Goal: Task Accomplishment & Management: Manage account settings

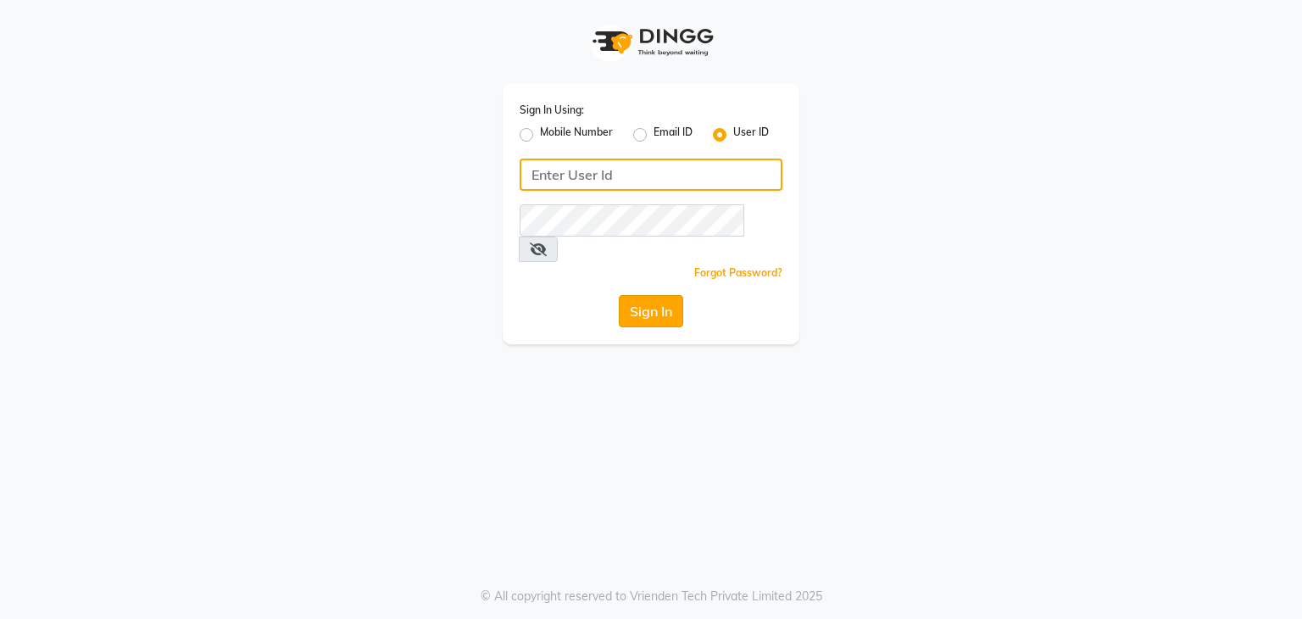
type input "rimasolanki496@gmail.com"
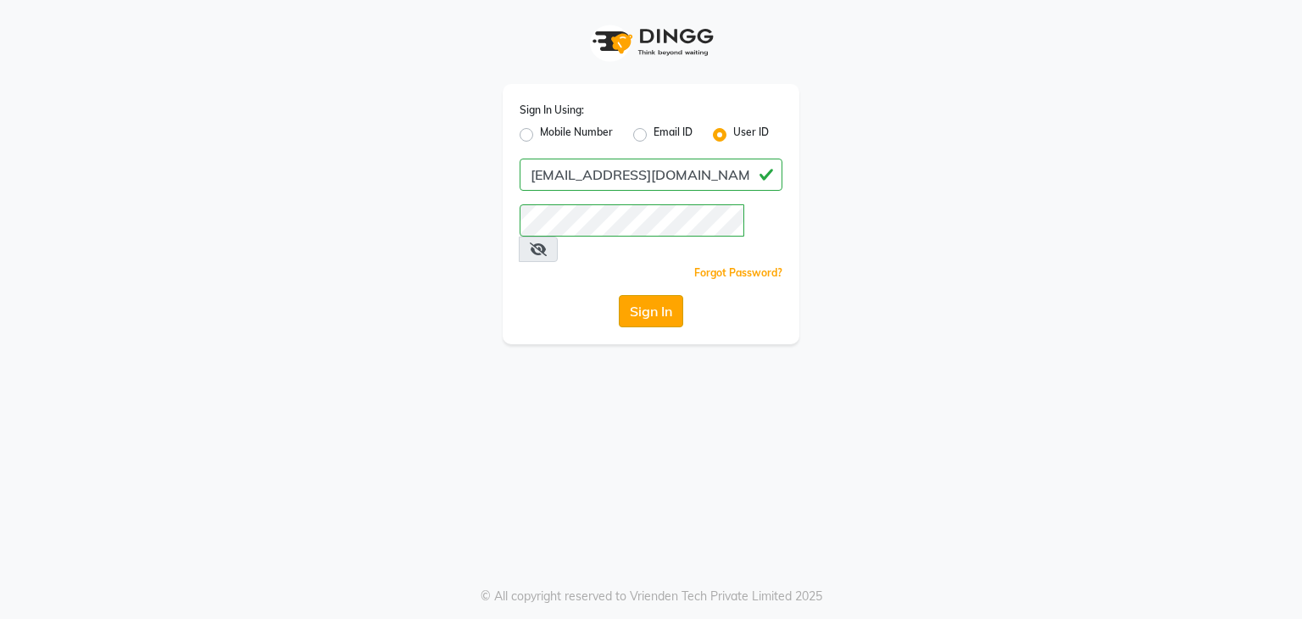
click at [666, 295] on button "Sign In" at bounding box center [651, 311] width 64 height 32
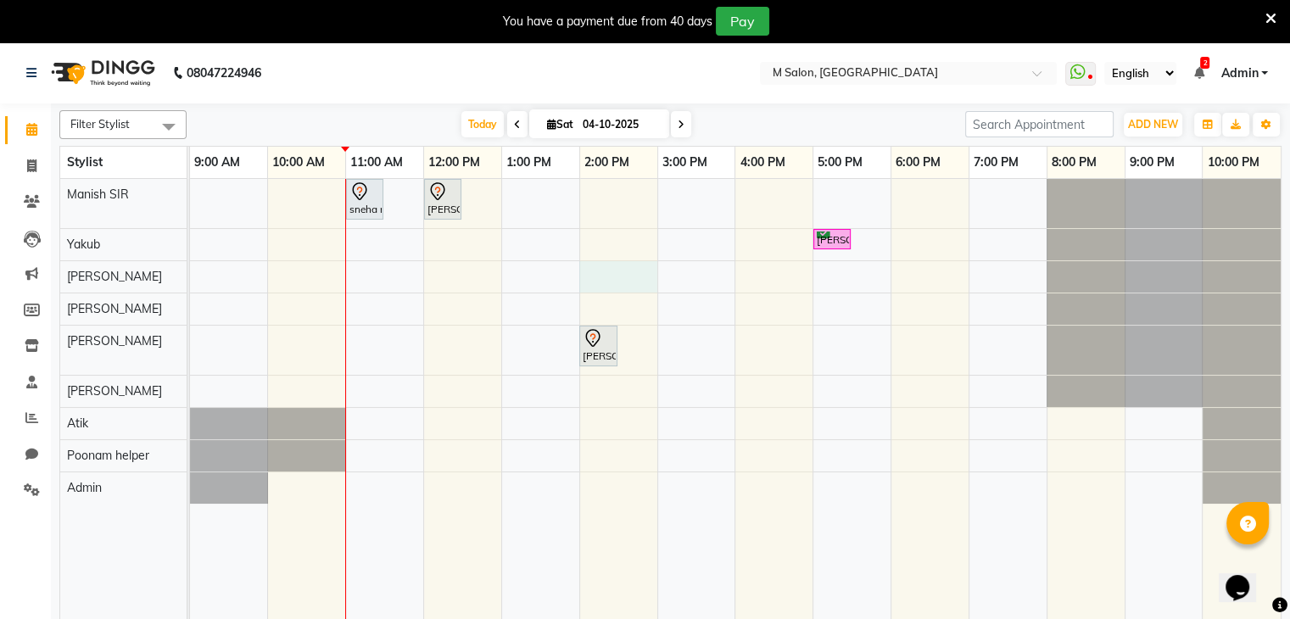
click at [585, 275] on div "sneha maam, TK02, 11:00 AM-11:30 AM, Root Touch-up (upto 1 inches) with [MEDICA…" at bounding box center [735, 410] width 1090 height 462
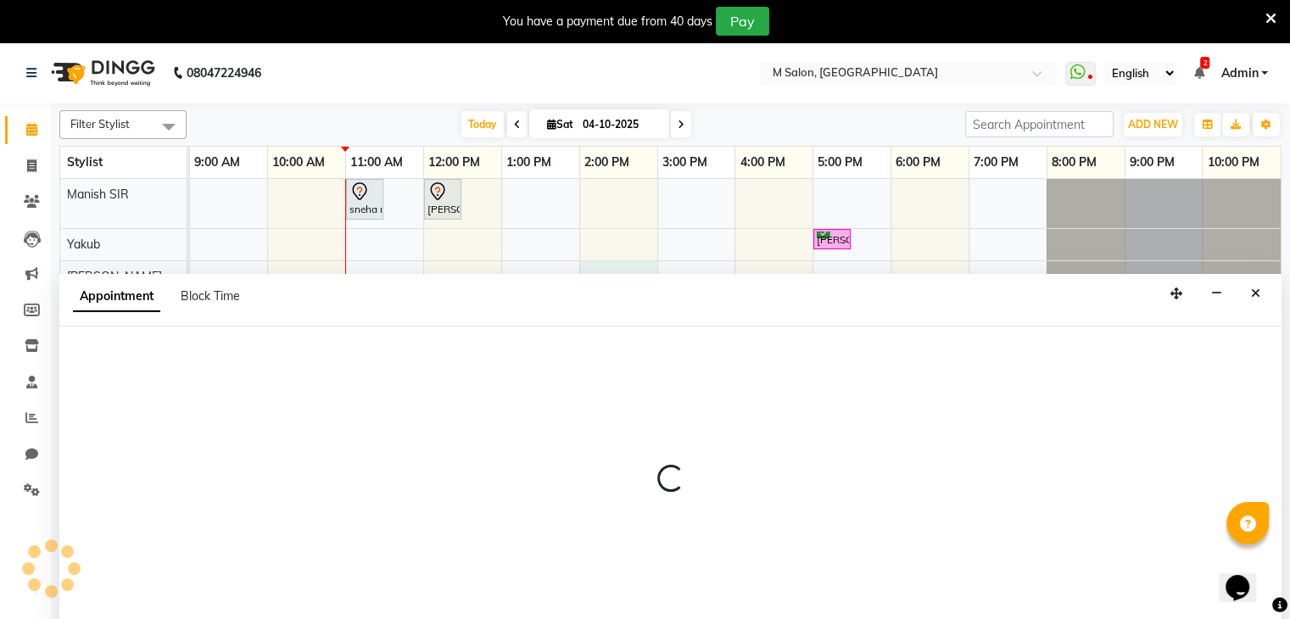
click at [585, 275] on div "Appointment Block Time" at bounding box center [670, 300] width 1222 height 53
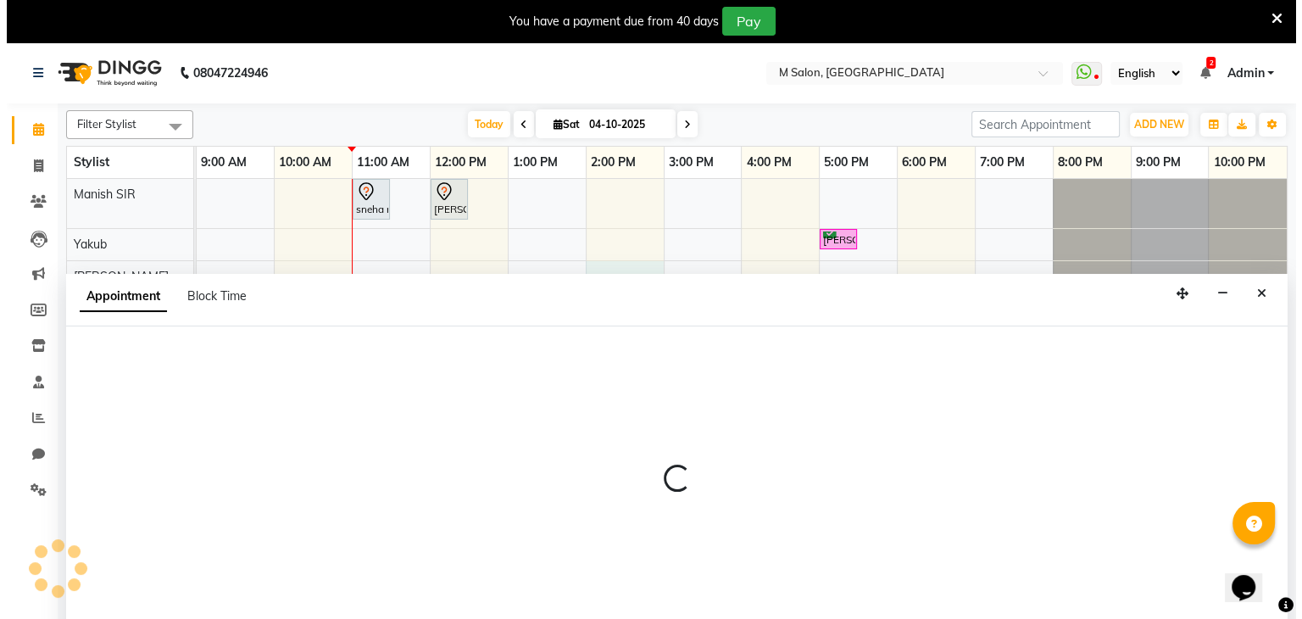
scroll to position [17, 0]
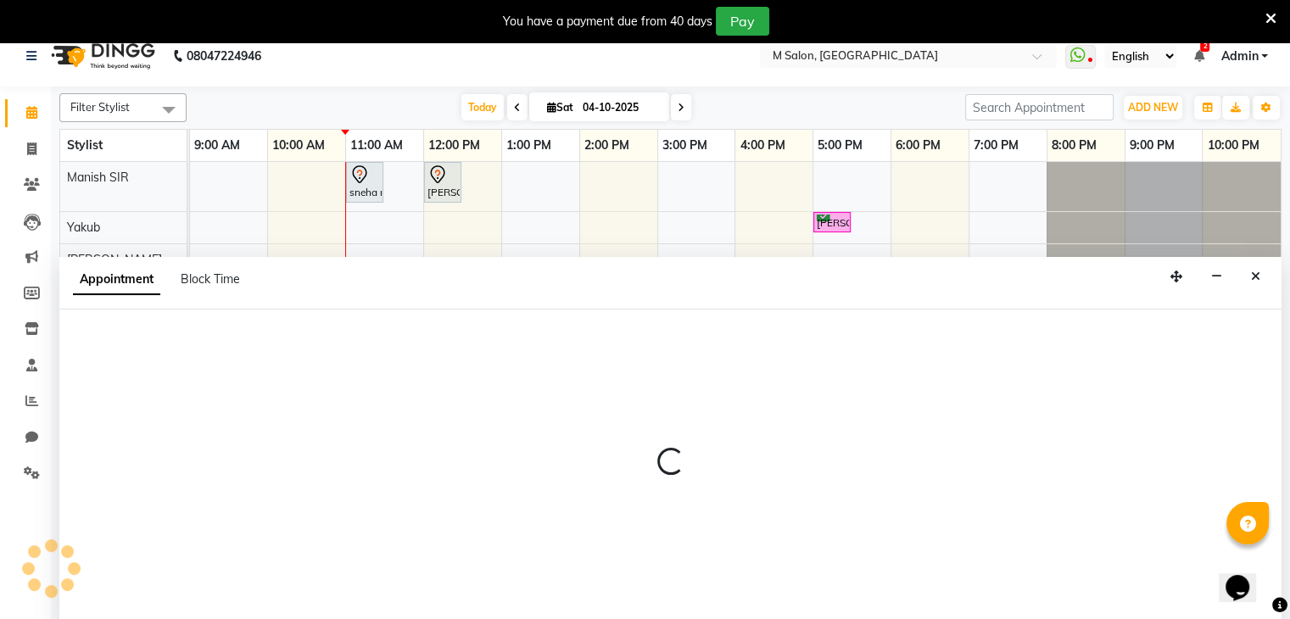
select select "87581"
select select "840"
select select "tentative"
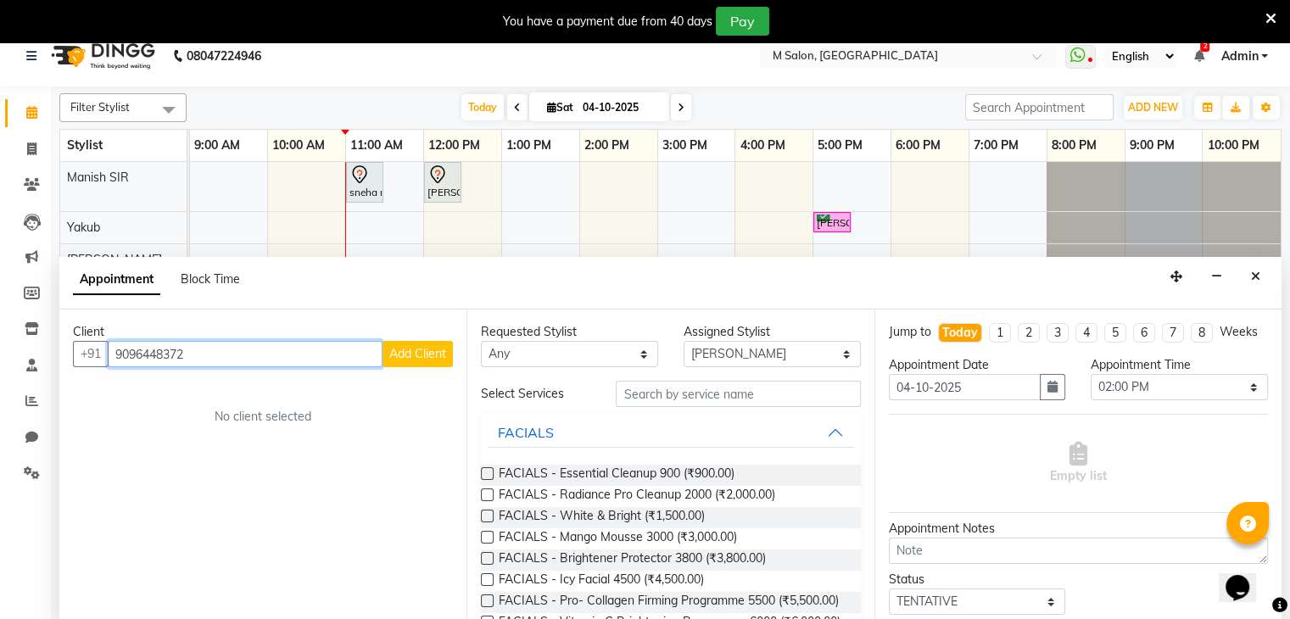
type input "9096448372"
click at [406, 356] on span "Add Client" at bounding box center [417, 353] width 57 height 15
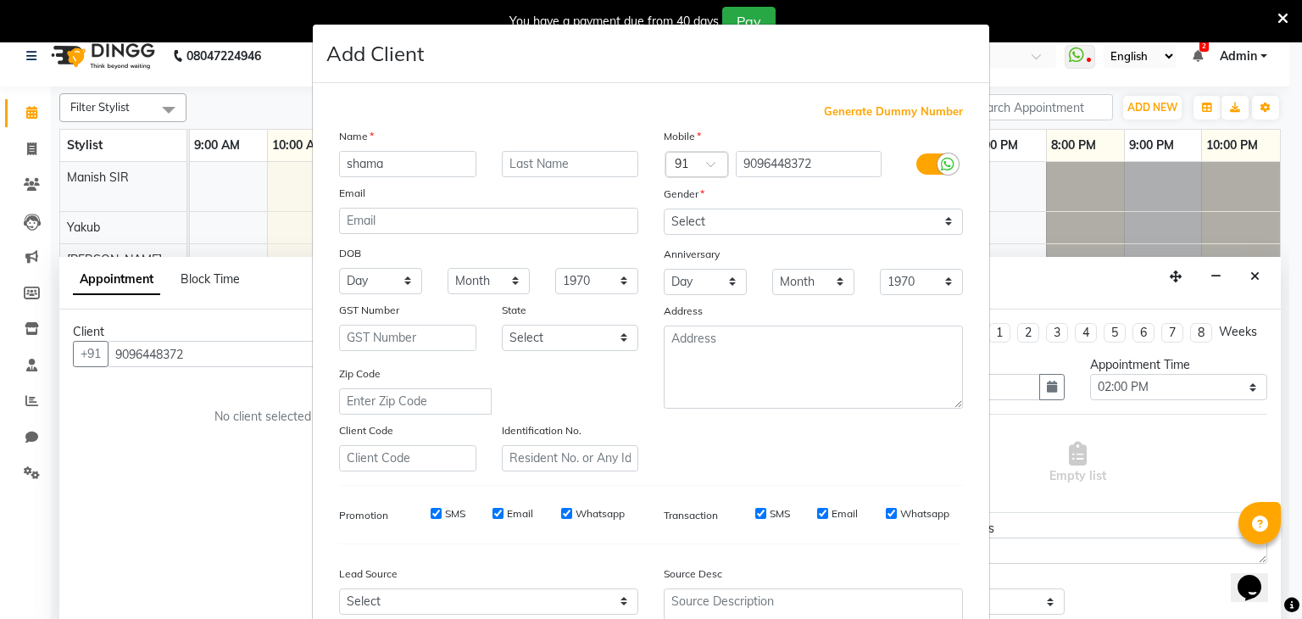
type input "shama"
type input "."
click at [730, 215] on select "Select [DEMOGRAPHIC_DATA] [DEMOGRAPHIC_DATA] Other Prefer Not To Say" at bounding box center [813, 222] width 299 height 26
select select "[DEMOGRAPHIC_DATA]"
click at [664, 209] on select "Select [DEMOGRAPHIC_DATA] [DEMOGRAPHIC_DATA] Other Prefer Not To Say" at bounding box center [813, 222] width 299 height 26
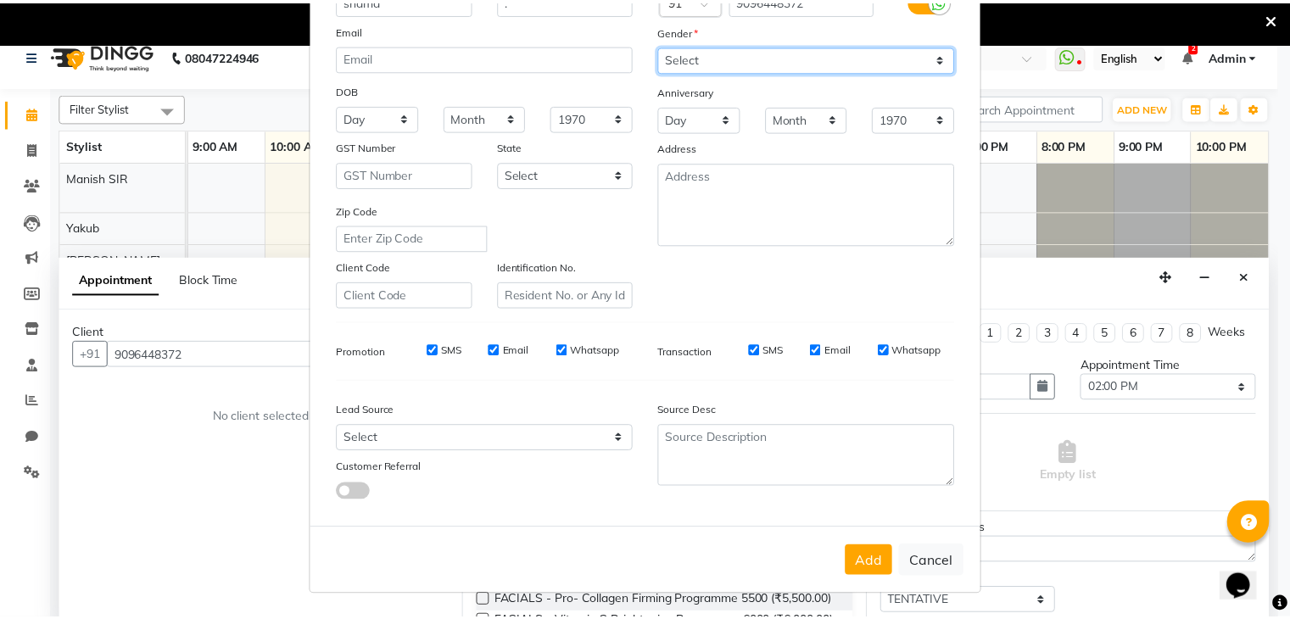
scroll to position [171, 0]
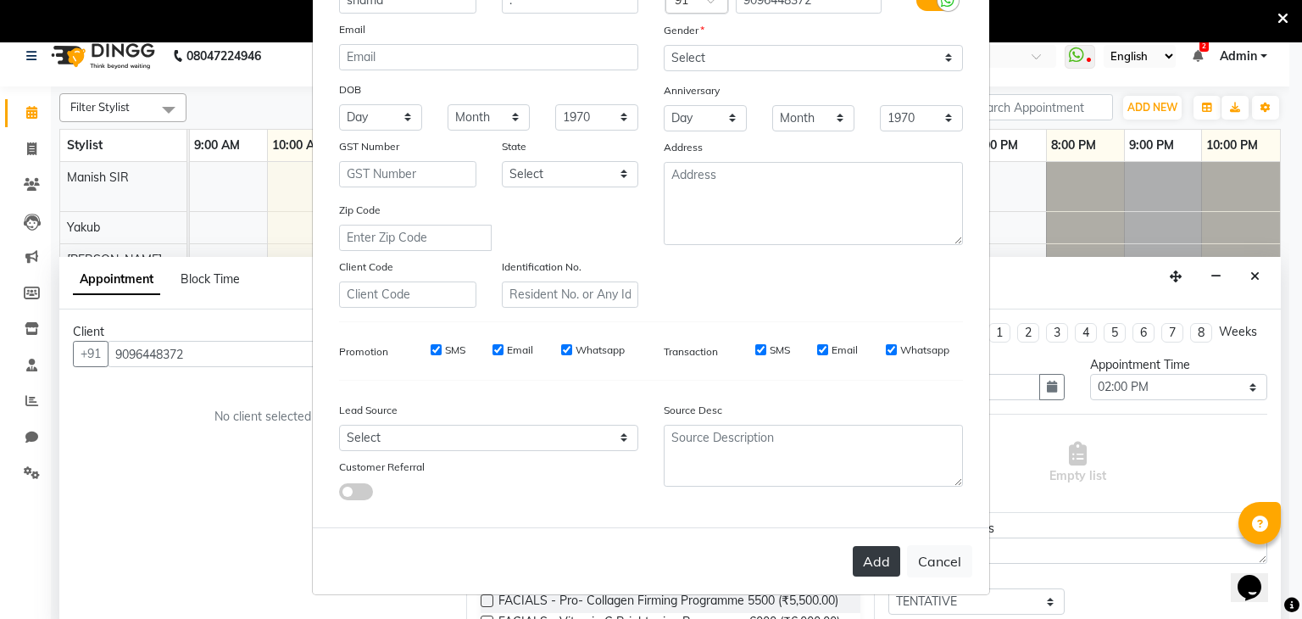
click at [856, 564] on button "Add" at bounding box center [876, 561] width 47 height 31
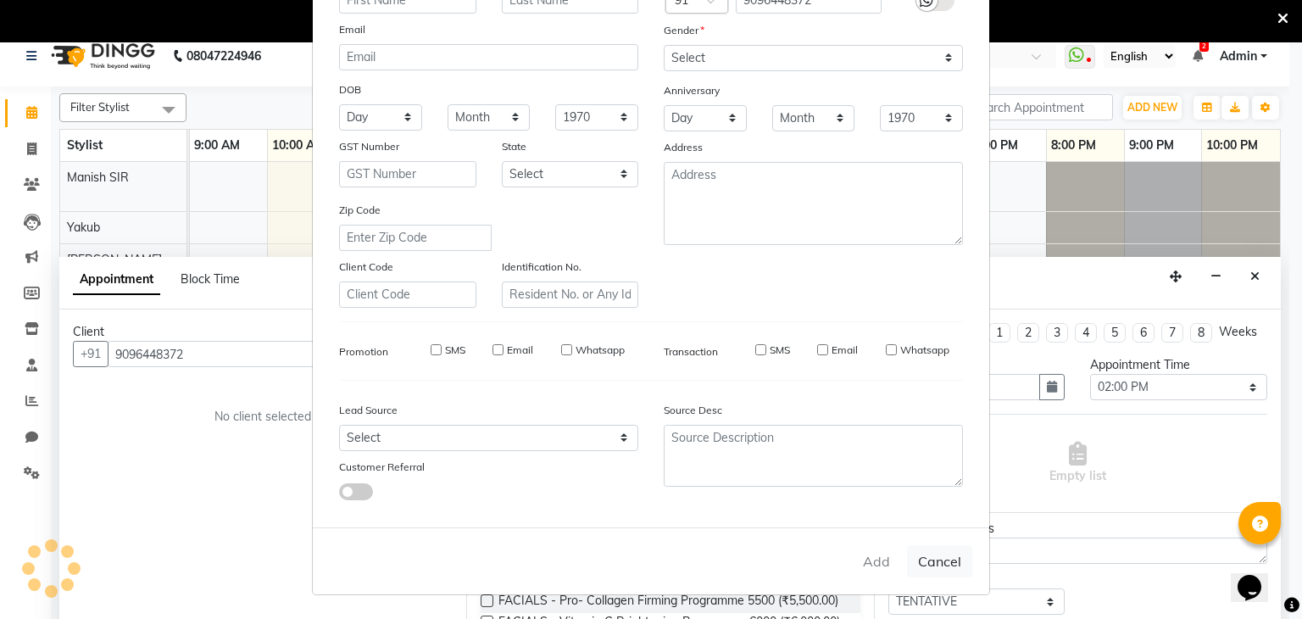
select select
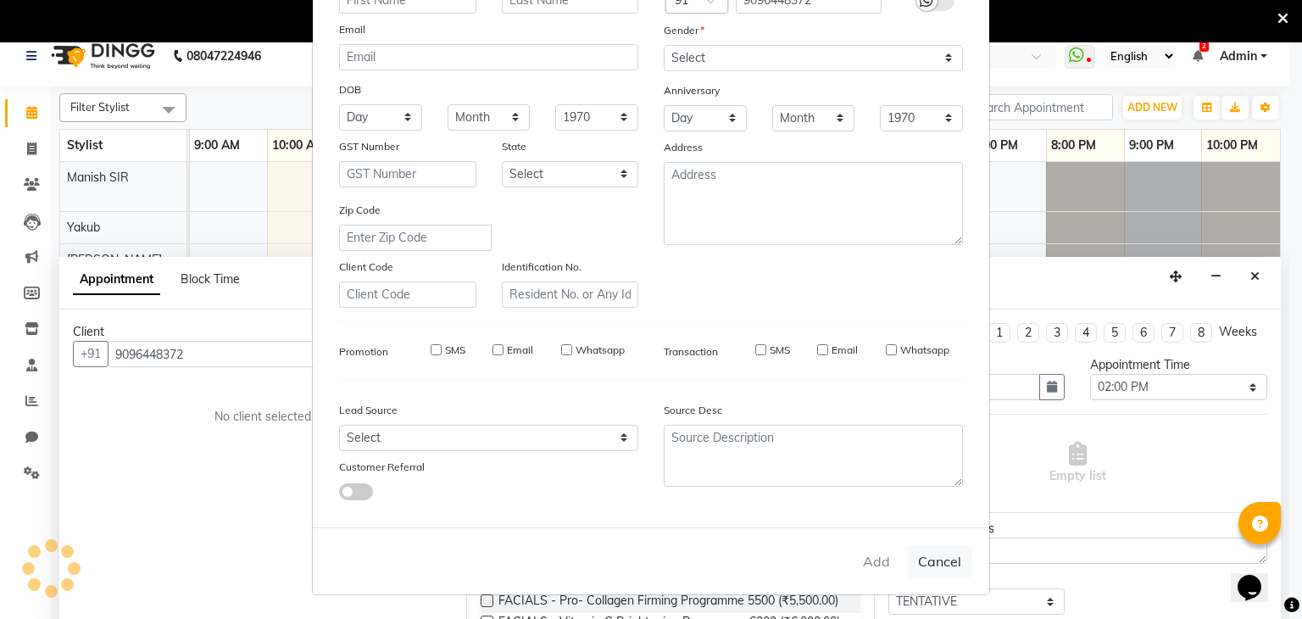
select select
checkbox input "false"
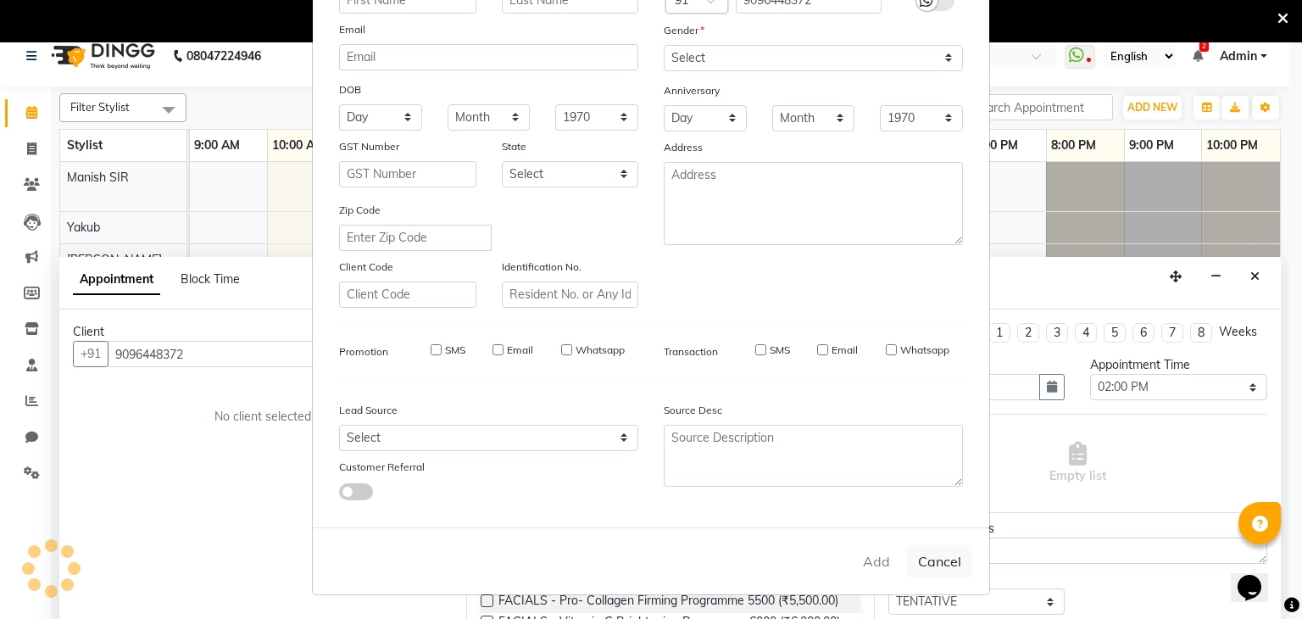
checkbox input "false"
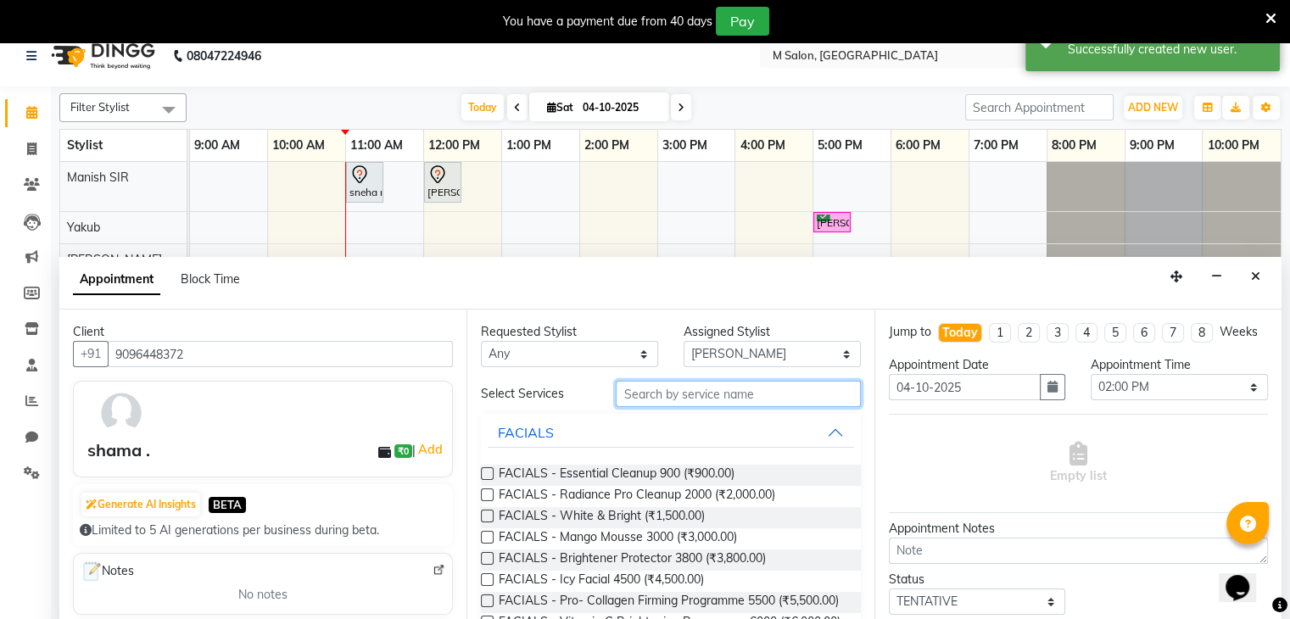
click at [669, 398] on input "text" at bounding box center [738, 394] width 244 height 26
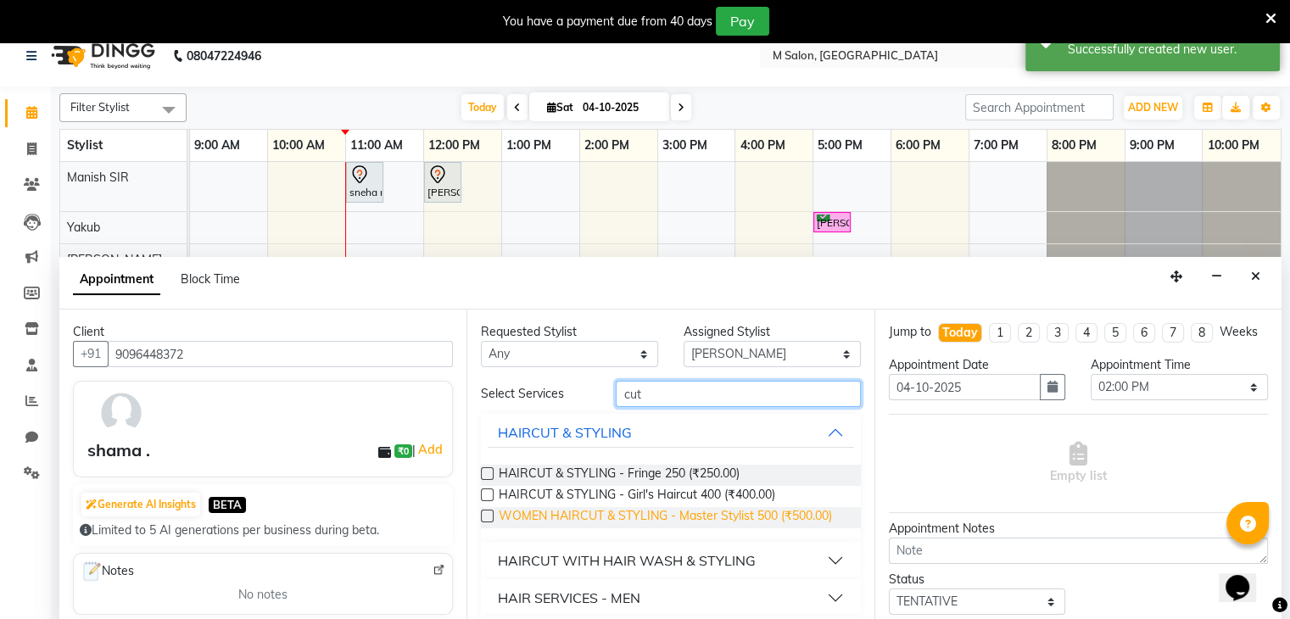
type input "cut"
click at [673, 520] on span "WOMEN HAIRCUT & STYLING - Master Stylist 500 (₹500.00)" at bounding box center [665, 517] width 333 height 21
checkbox input "false"
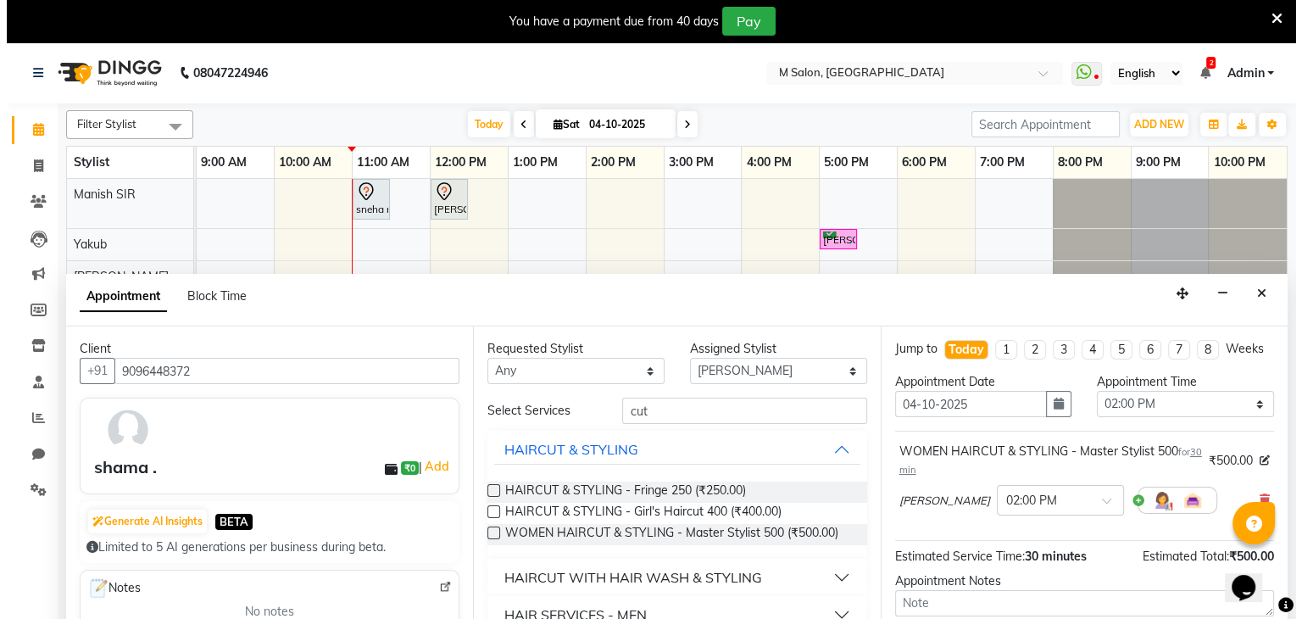
scroll to position [144, 0]
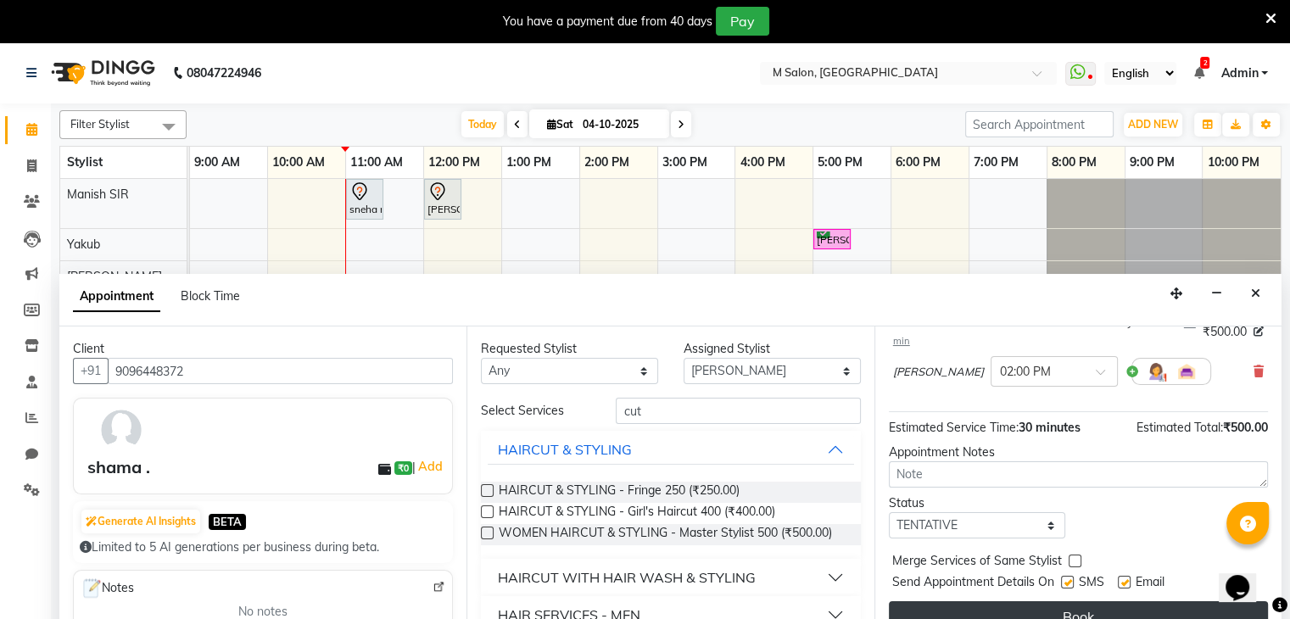
click at [1023, 616] on button "Book" at bounding box center [1078, 616] width 379 height 31
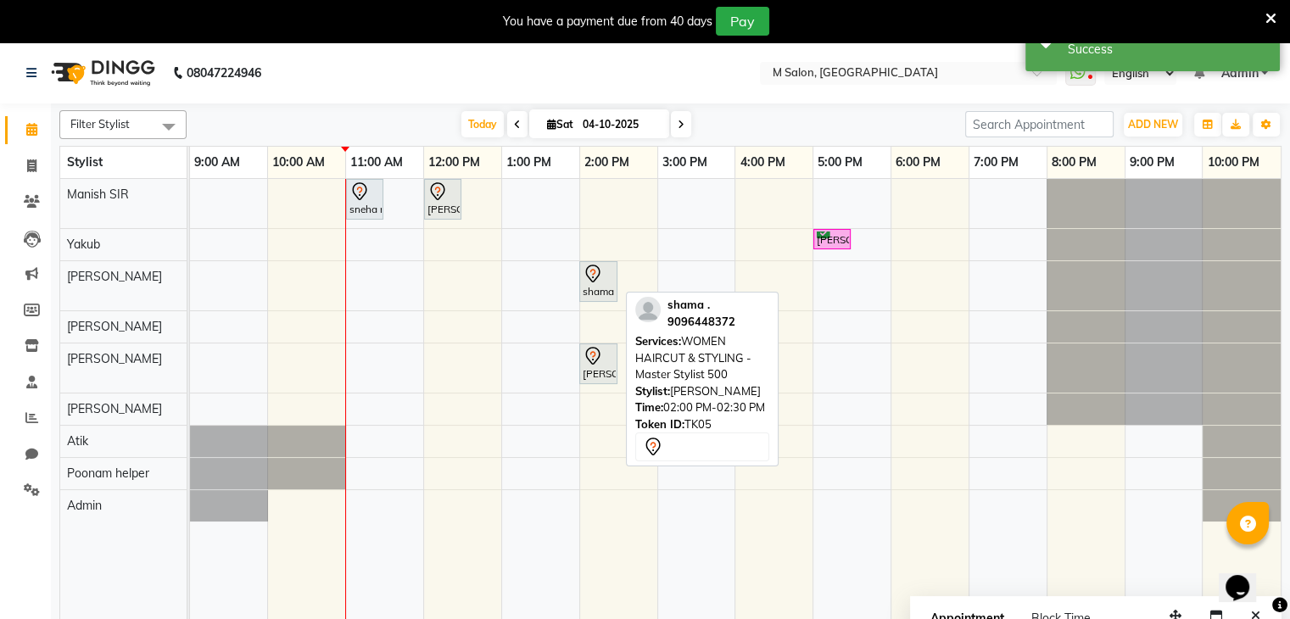
click at [594, 291] on div "shama ., TK05, 02:00 PM-02:30 PM, WOMEN HAIRCUT & STYLING - Master Stylist 500" at bounding box center [598, 282] width 35 height 36
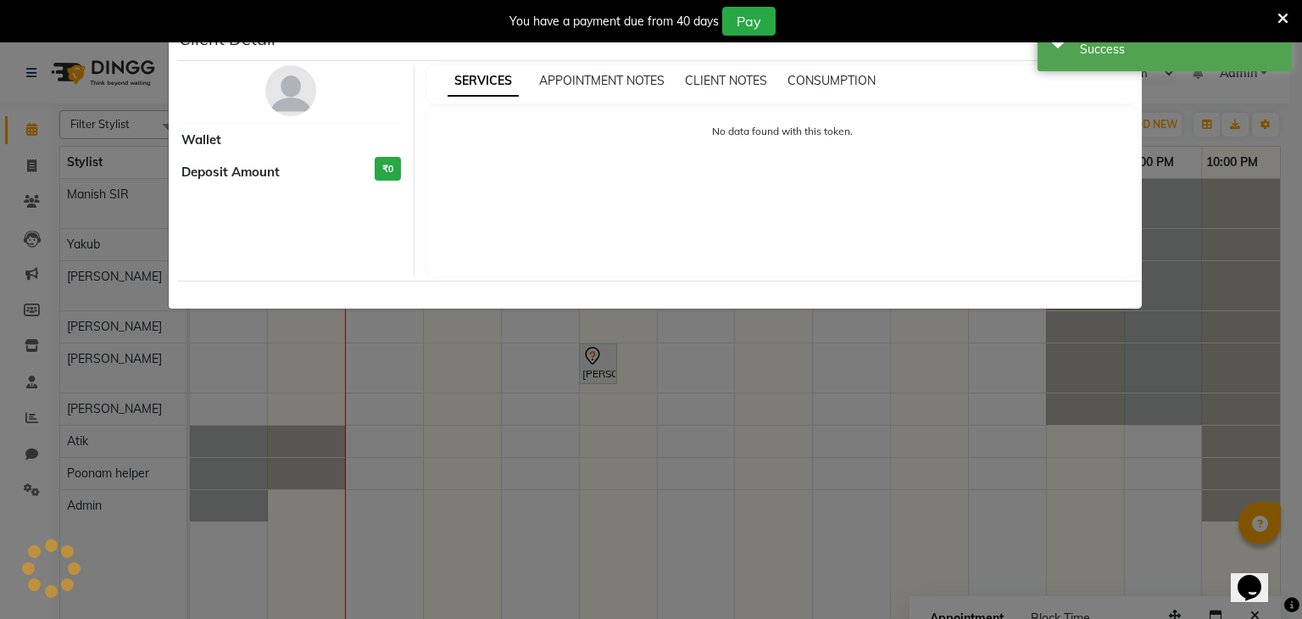
select select "7"
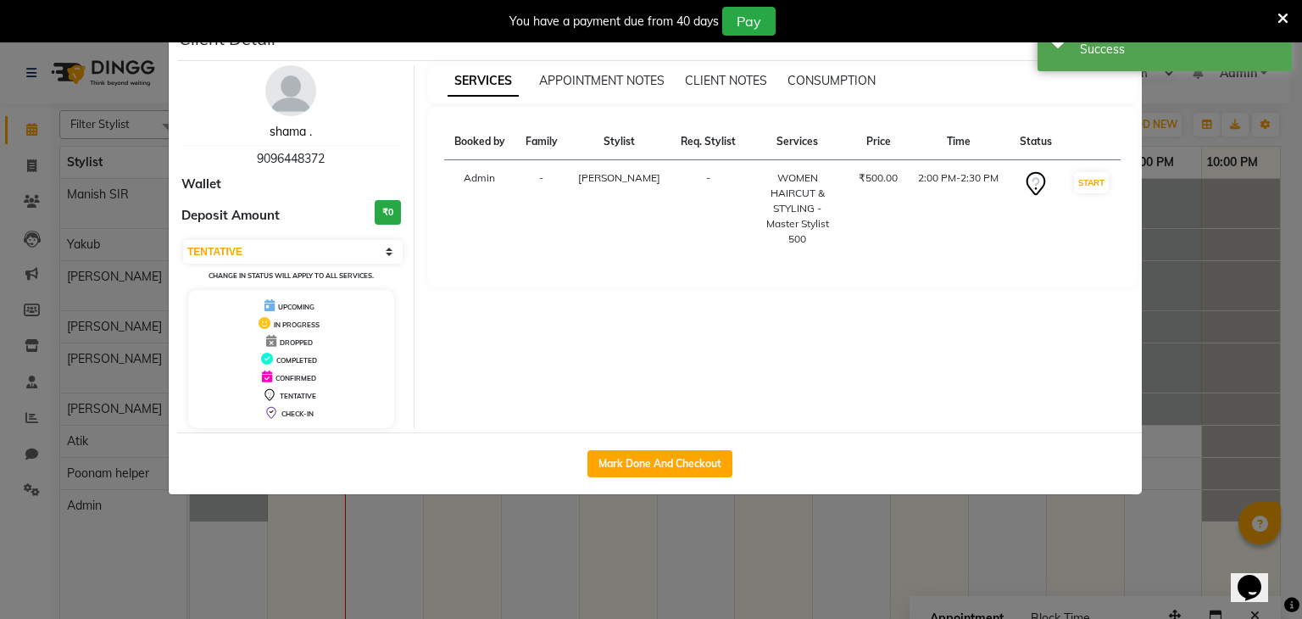
click at [283, 125] on link "shama ." at bounding box center [291, 131] width 42 height 15
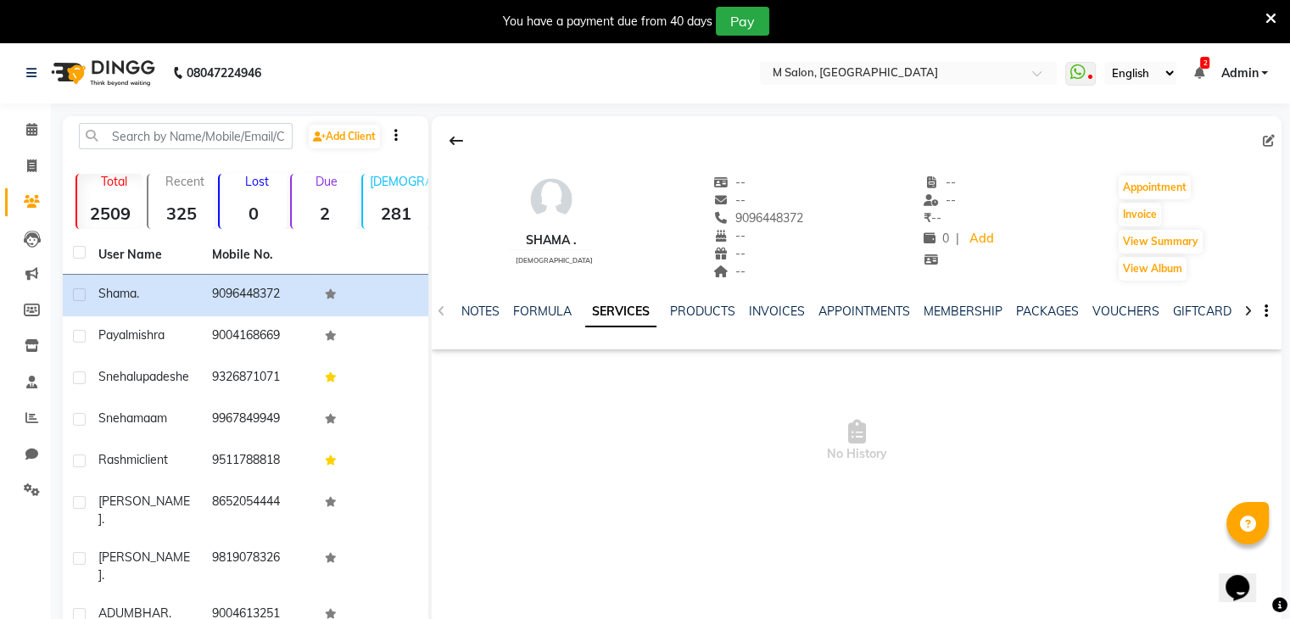
click at [536, 240] on div "shama ." at bounding box center [551, 240] width 84 height 18
click at [1276, 138] on span at bounding box center [1271, 141] width 19 height 18
click at [1272, 140] on icon at bounding box center [1268, 141] width 12 height 12
select select "[DEMOGRAPHIC_DATA]"
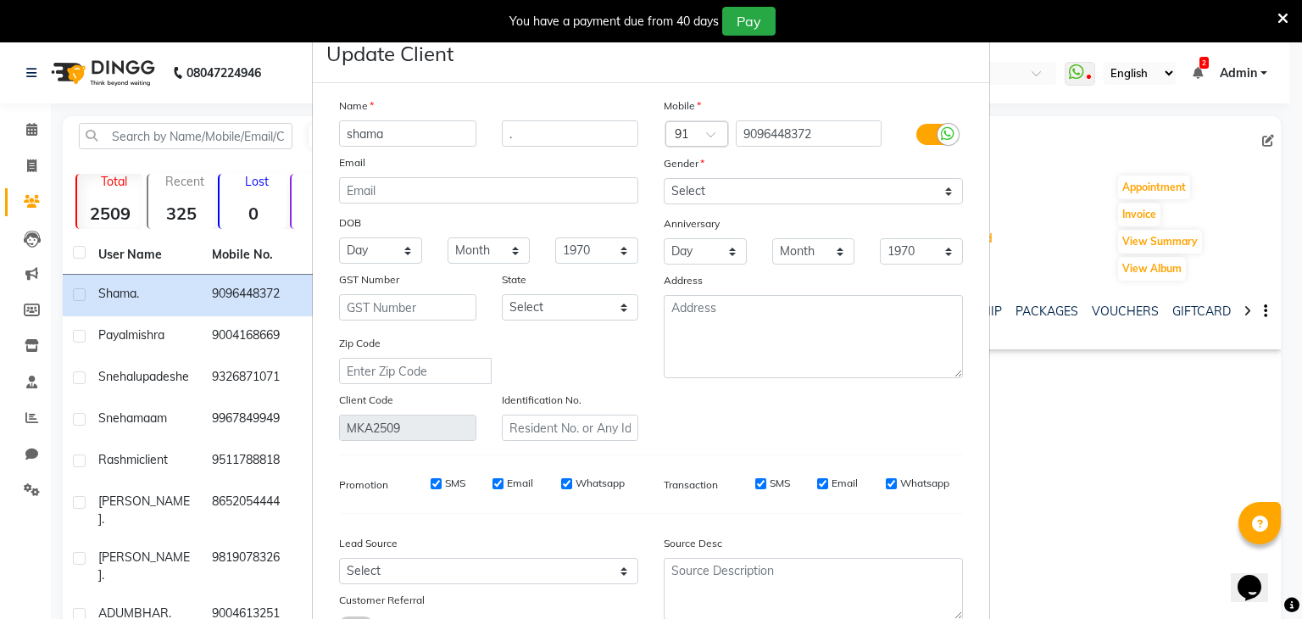
click at [339, 131] on input "shama" at bounding box center [407, 133] width 137 height 26
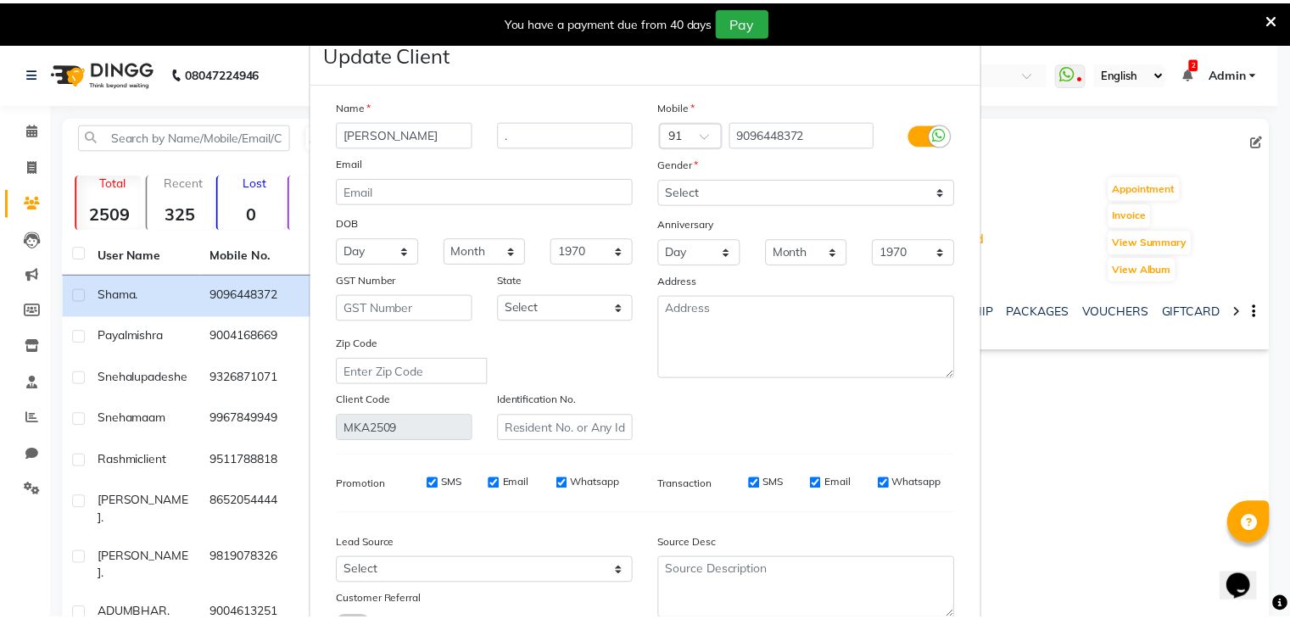
scroll to position [142, 0]
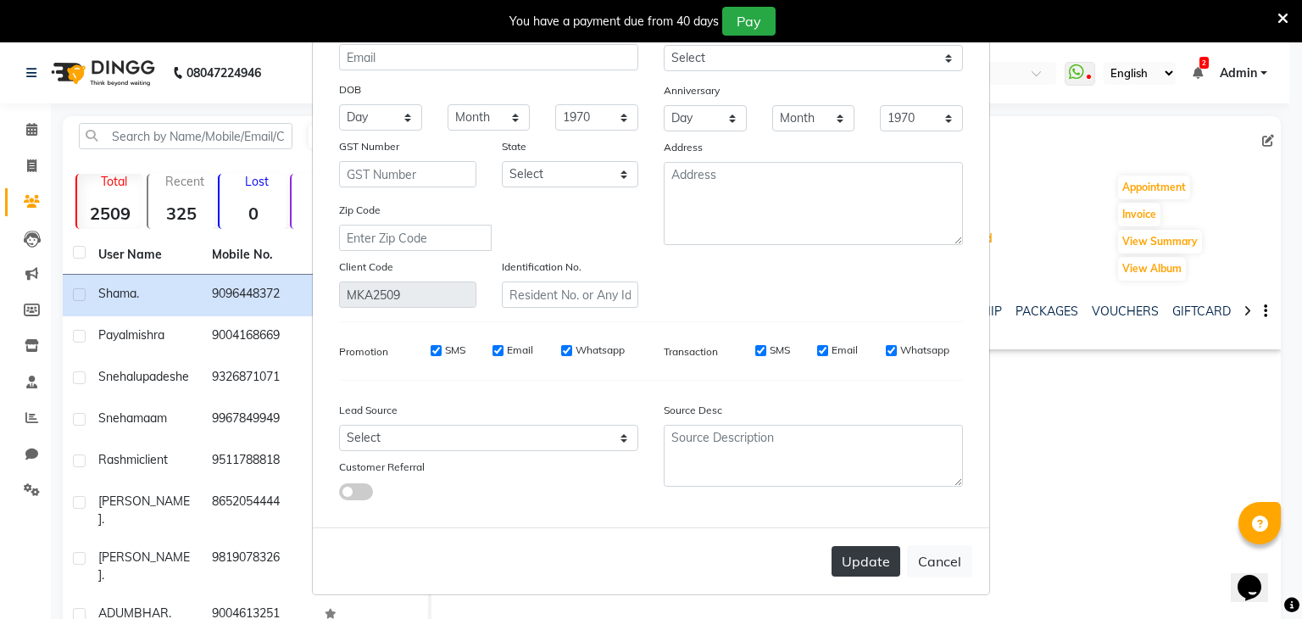
type input "[PERSON_NAME]"
click at [855, 554] on button "Update" at bounding box center [866, 561] width 69 height 31
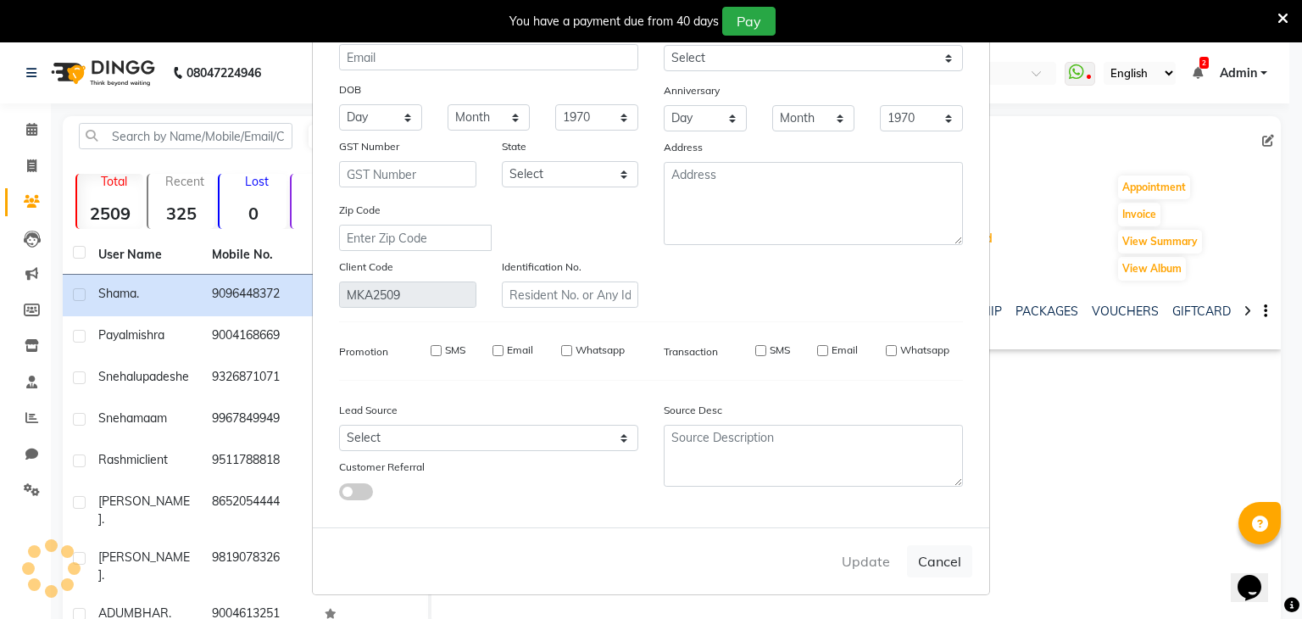
select select
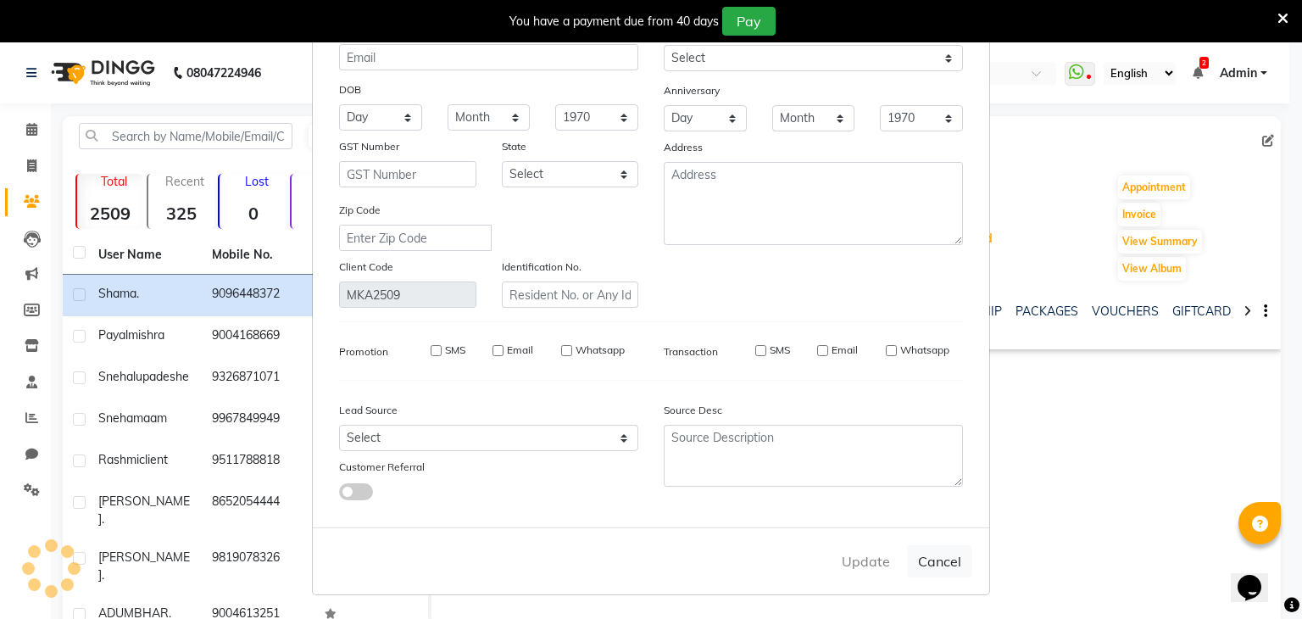
select select
checkbox input "false"
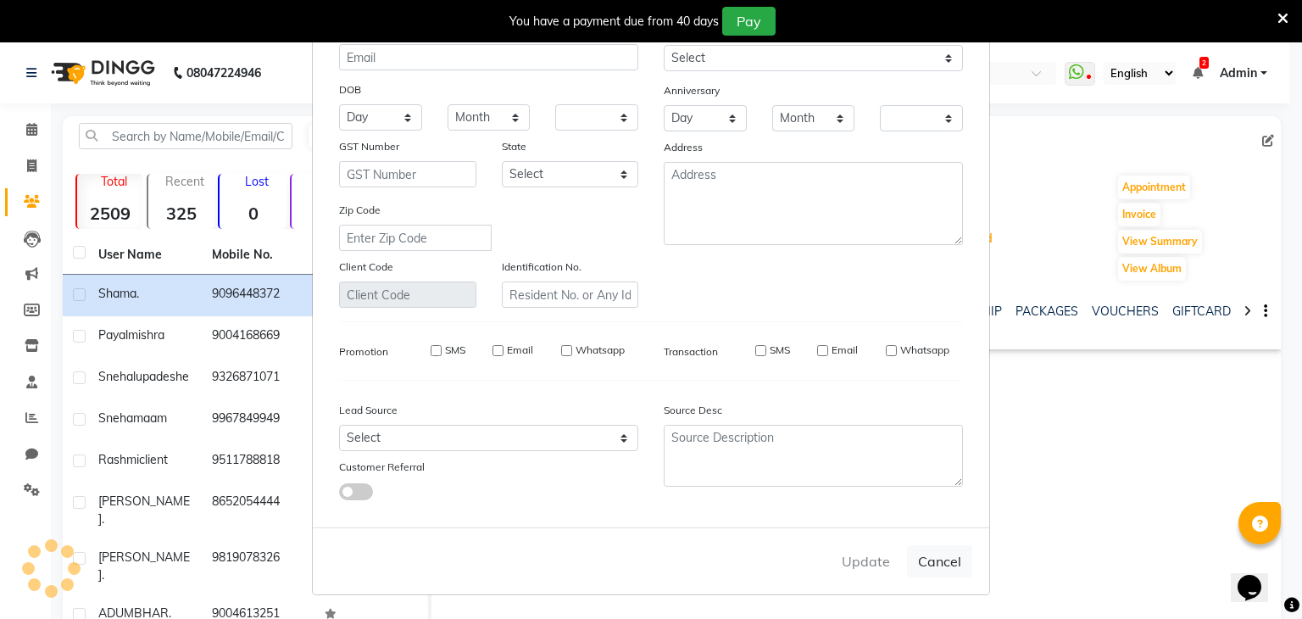
checkbox input "false"
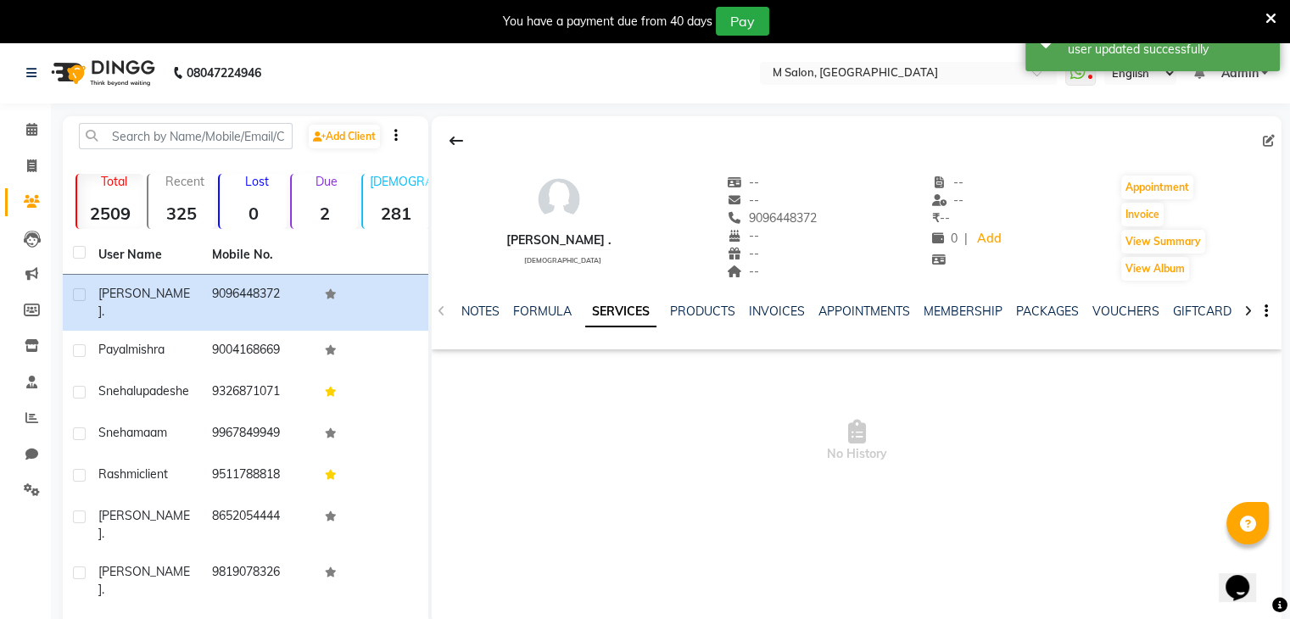
scroll to position [7, 0]
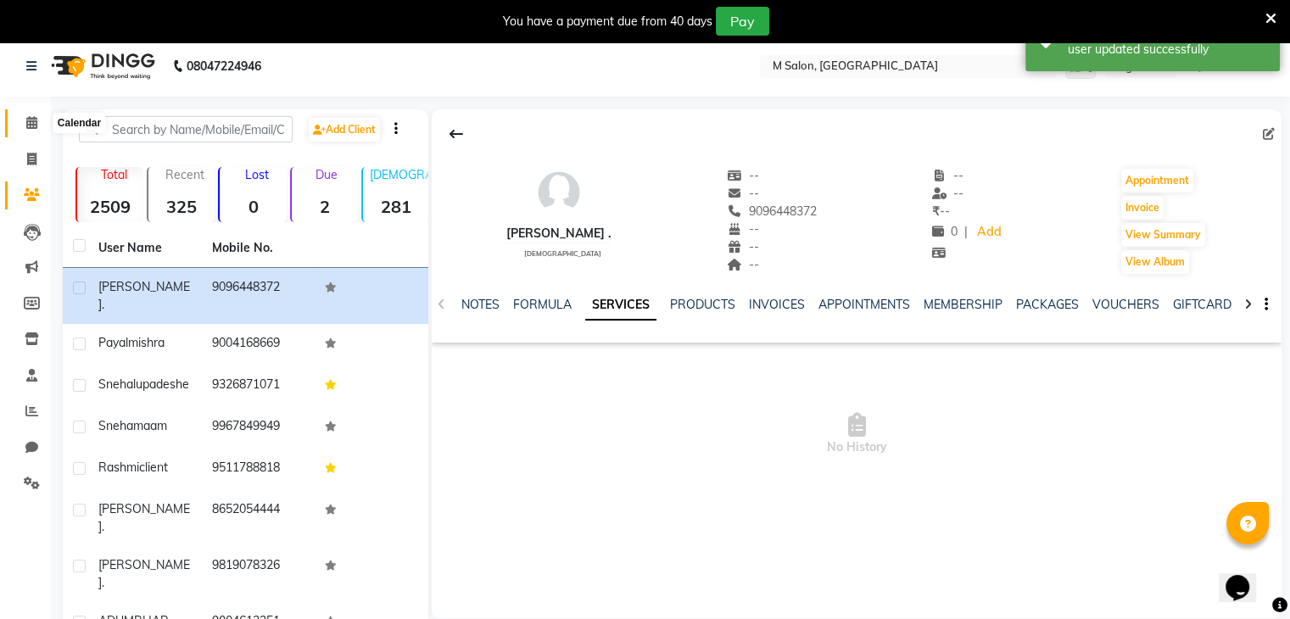
click at [32, 121] on icon at bounding box center [31, 122] width 11 height 13
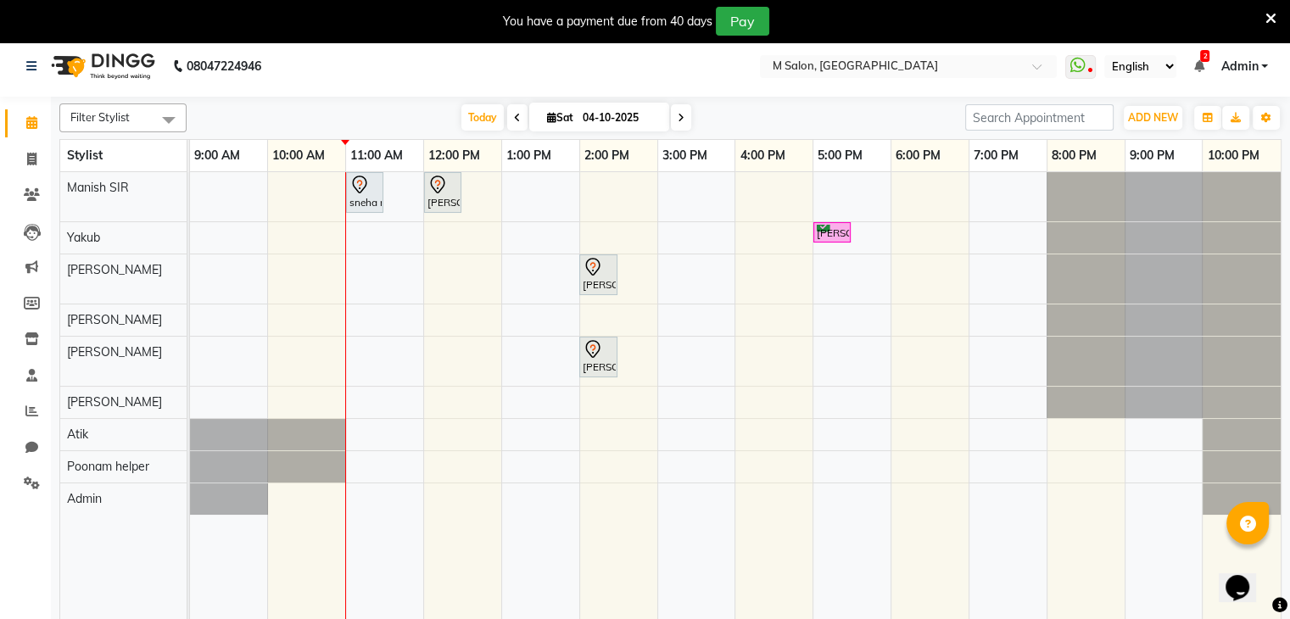
click at [677, 121] on icon at bounding box center [680, 118] width 7 height 10
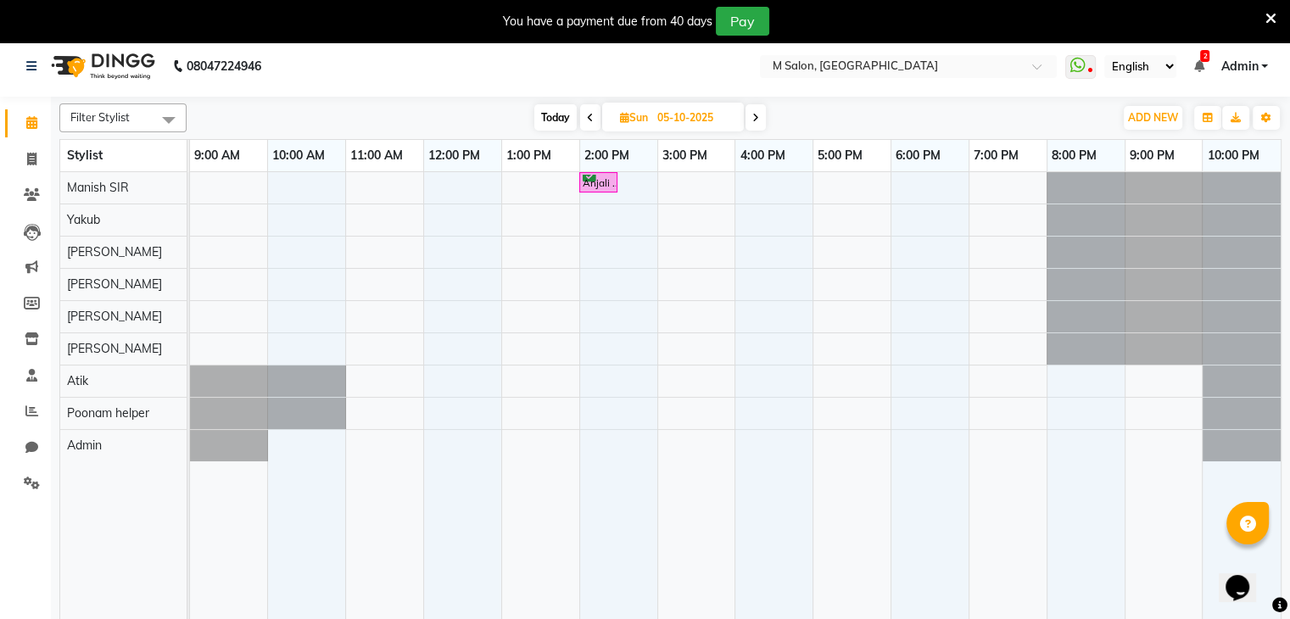
click at [589, 121] on icon at bounding box center [590, 118] width 7 height 10
type input "04-10-2025"
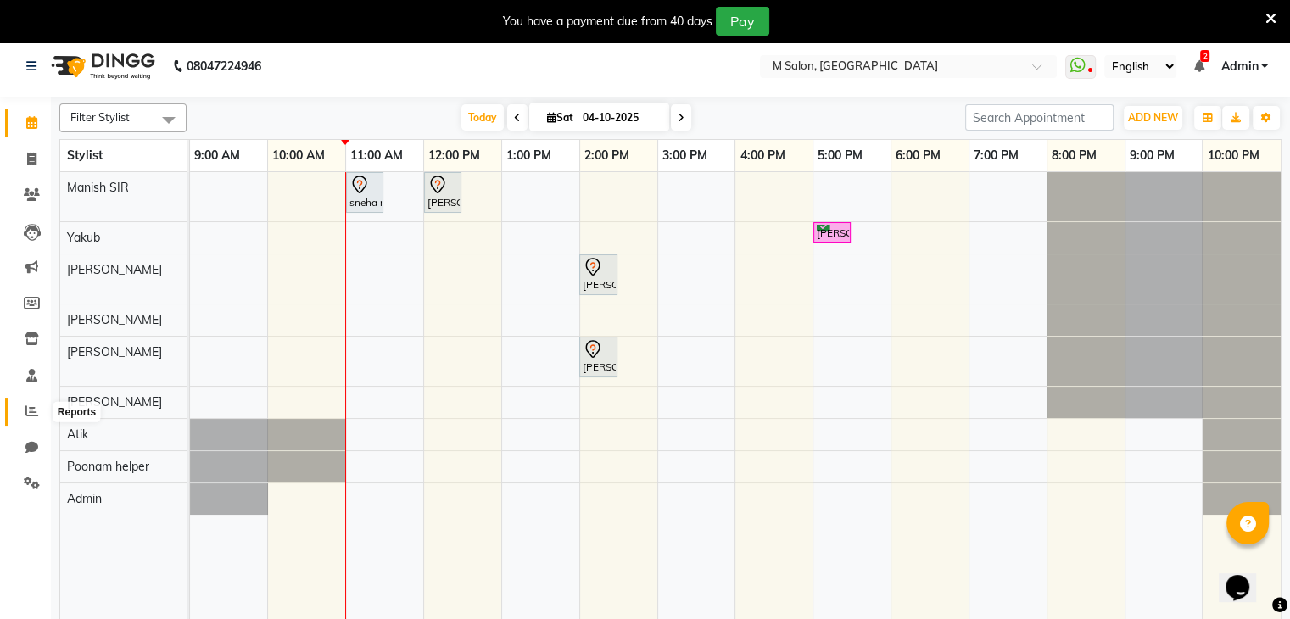
click at [36, 415] on icon at bounding box center [31, 410] width 13 height 13
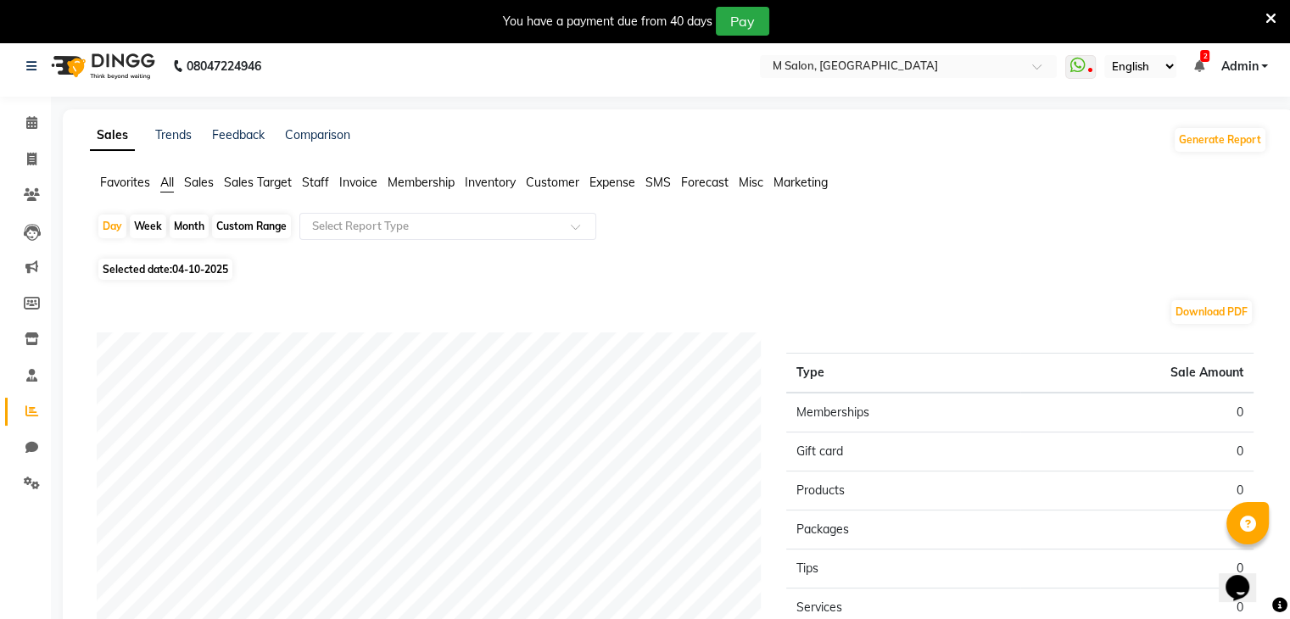
click at [175, 224] on div "Month" at bounding box center [189, 227] width 39 height 24
select select "10"
select select "2025"
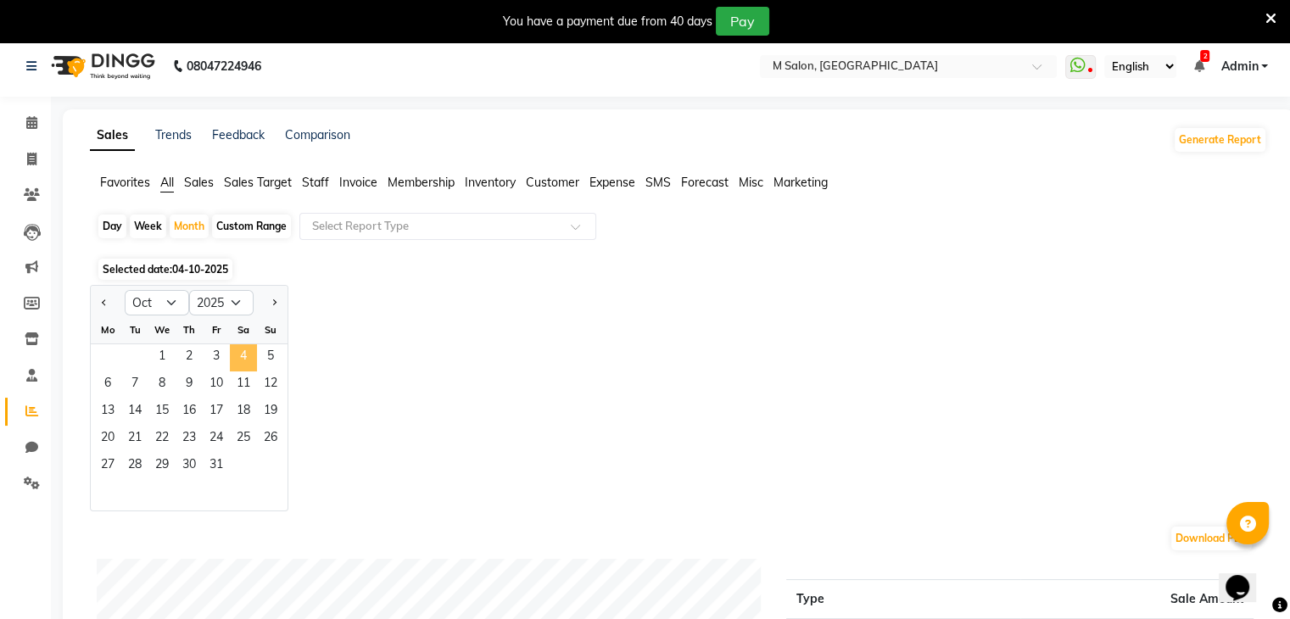
click at [242, 354] on span "4" at bounding box center [243, 357] width 27 height 27
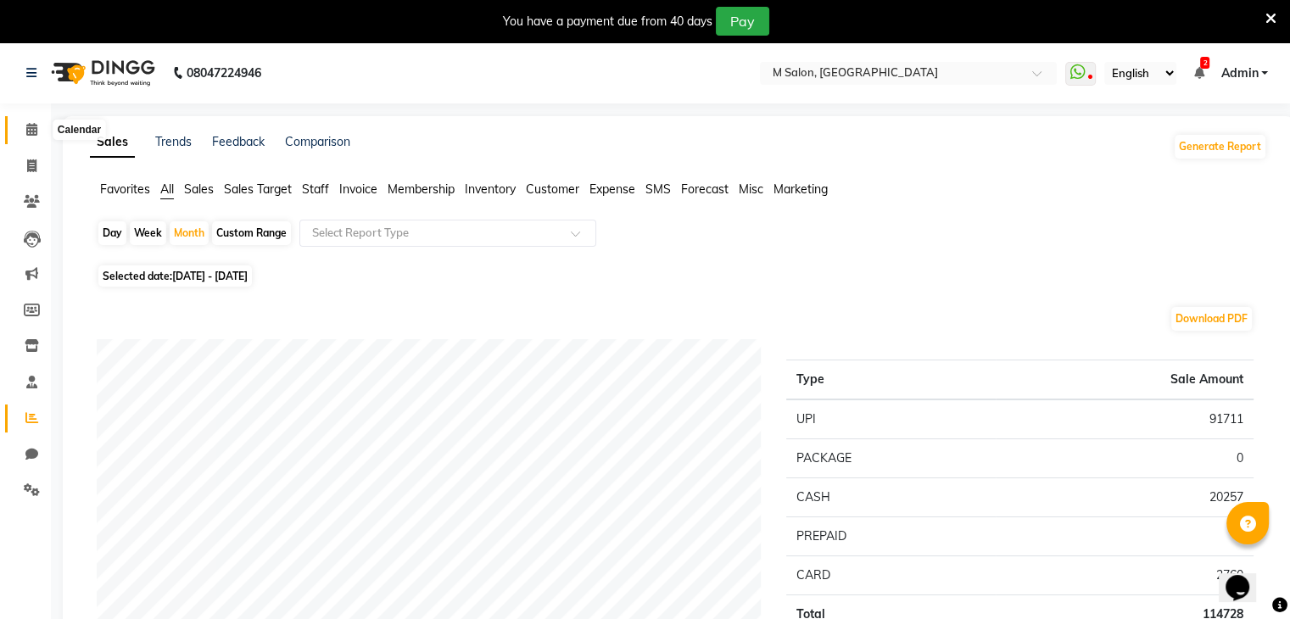
click at [23, 128] on span at bounding box center [32, 130] width 30 height 20
